Goal: Check status: Check status

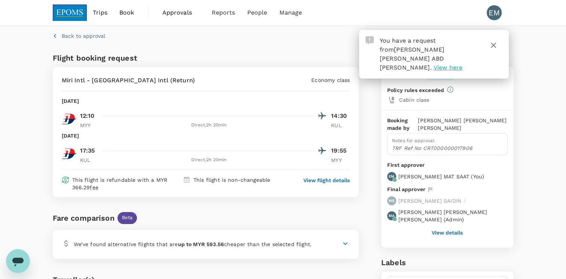
click at [433, 64] on span "View here" at bounding box center [447, 67] width 29 height 7
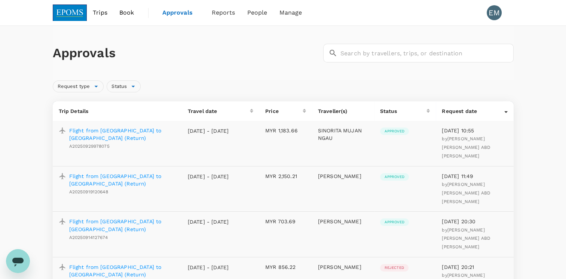
click at [86, 136] on p "Flight from [GEOGRAPHIC_DATA] to [GEOGRAPHIC_DATA] (Return)" at bounding box center [122, 134] width 107 height 15
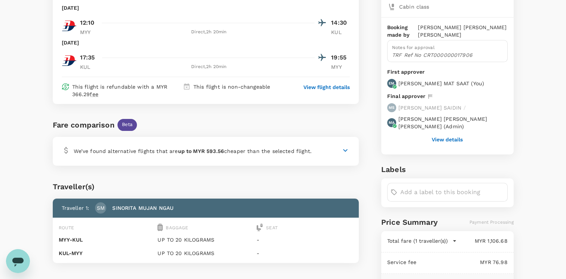
scroll to position [73, 0]
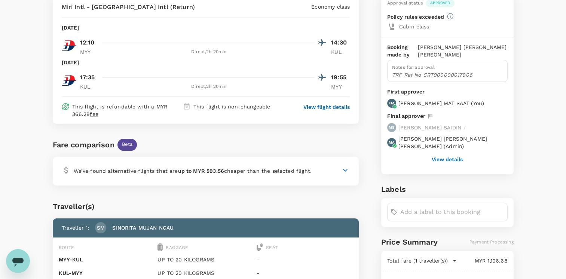
click at [443, 158] on button "View details" at bounding box center [446, 159] width 31 height 6
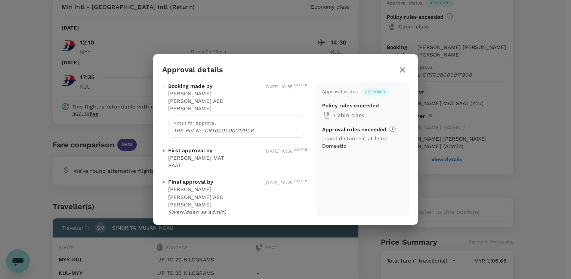
click at [402, 74] on icon "button" at bounding box center [402, 69] width 9 height 9
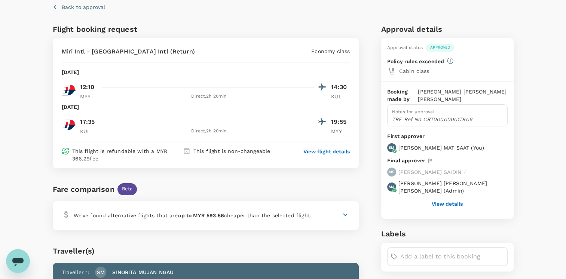
scroll to position [0, 0]
